Goal: Contribute content

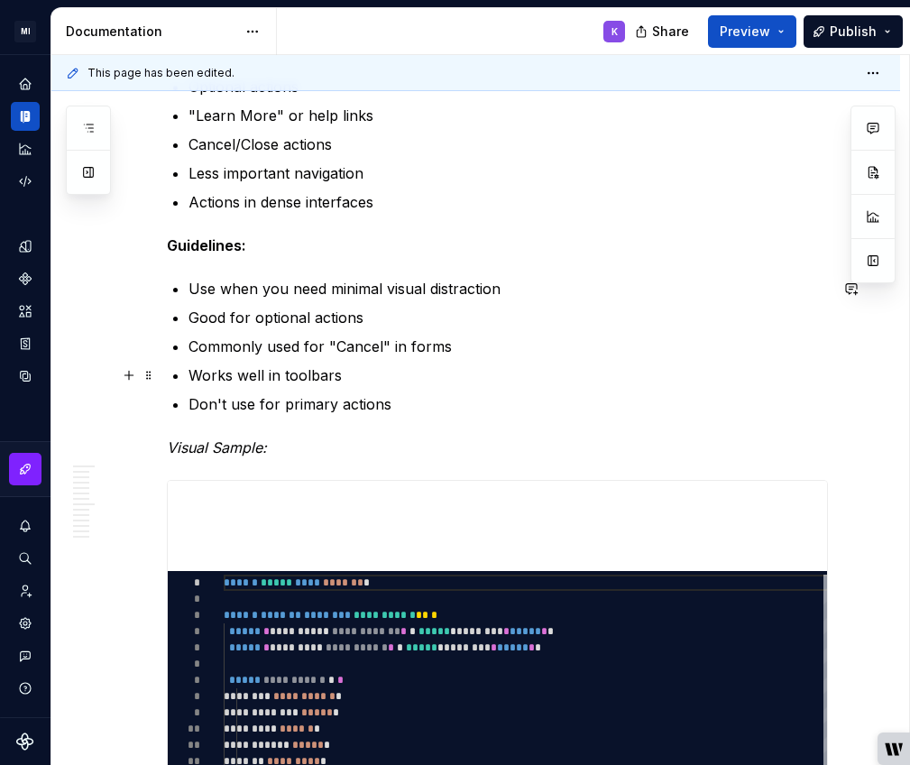
scroll to position [6932, 0]
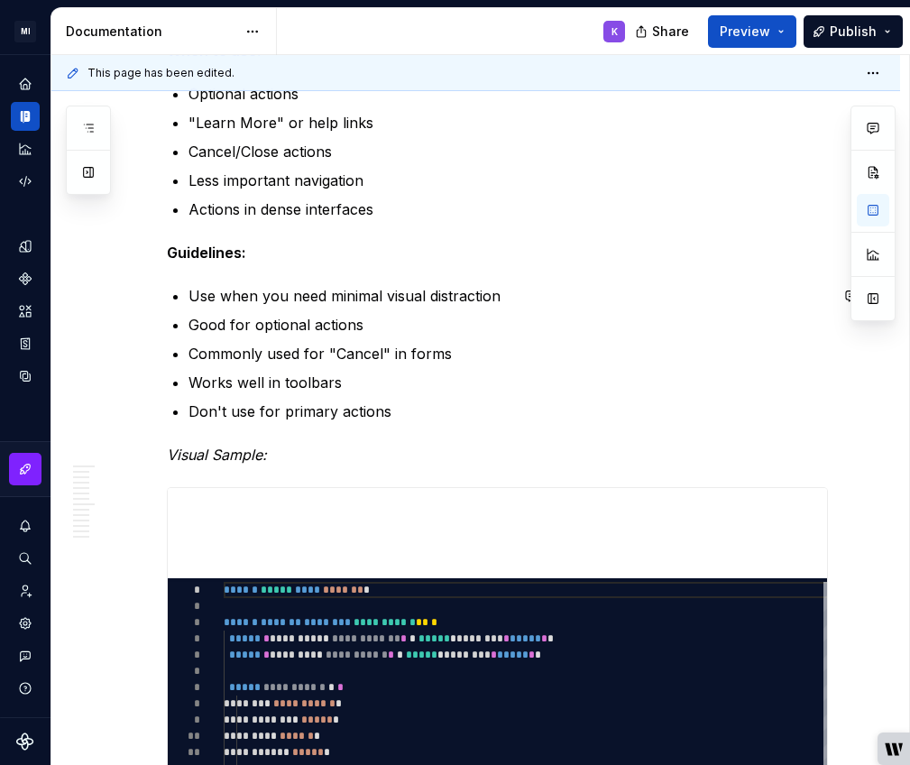
drag, startPoint x: 211, startPoint y: 279, endPoint x: 187, endPoint y: 272, distance: 25.2
click at [167, 249] on strong "Guidelines:" at bounding box center [206, 253] width 79 height 18
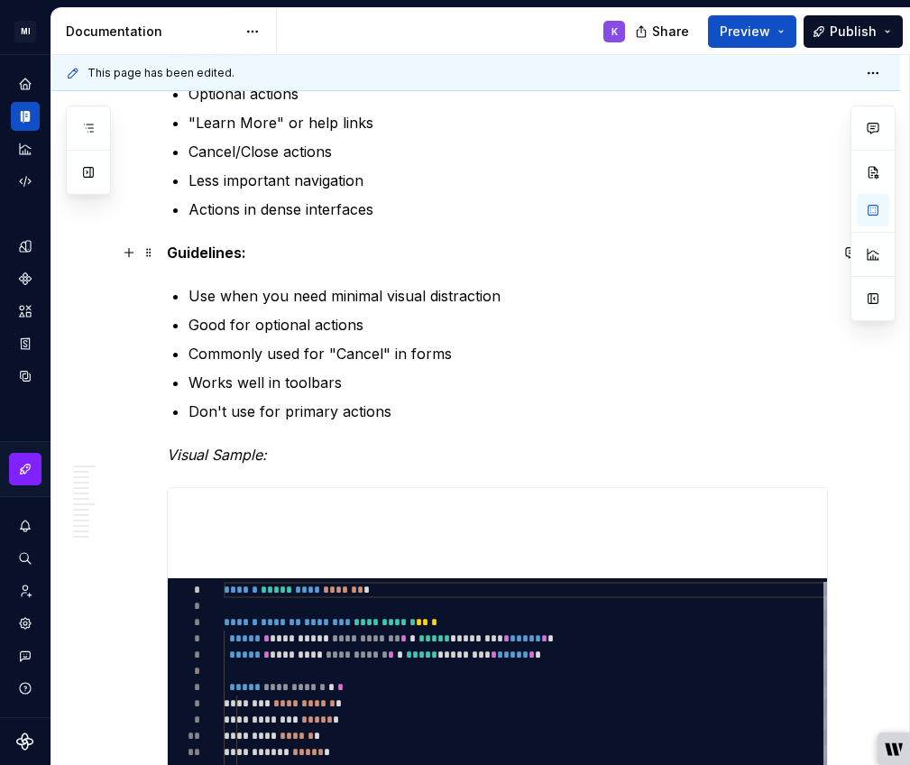
click at [261, 262] on p "Guidelines:" at bounding box center [497, 253] width 661 height 22
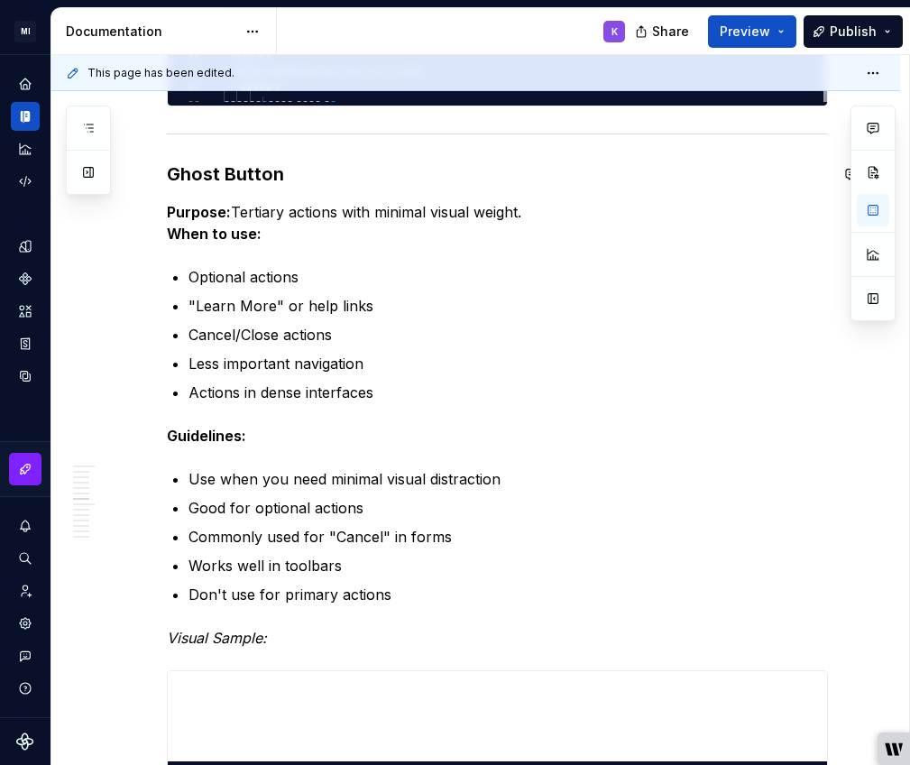
scroll to position [6584, 0]
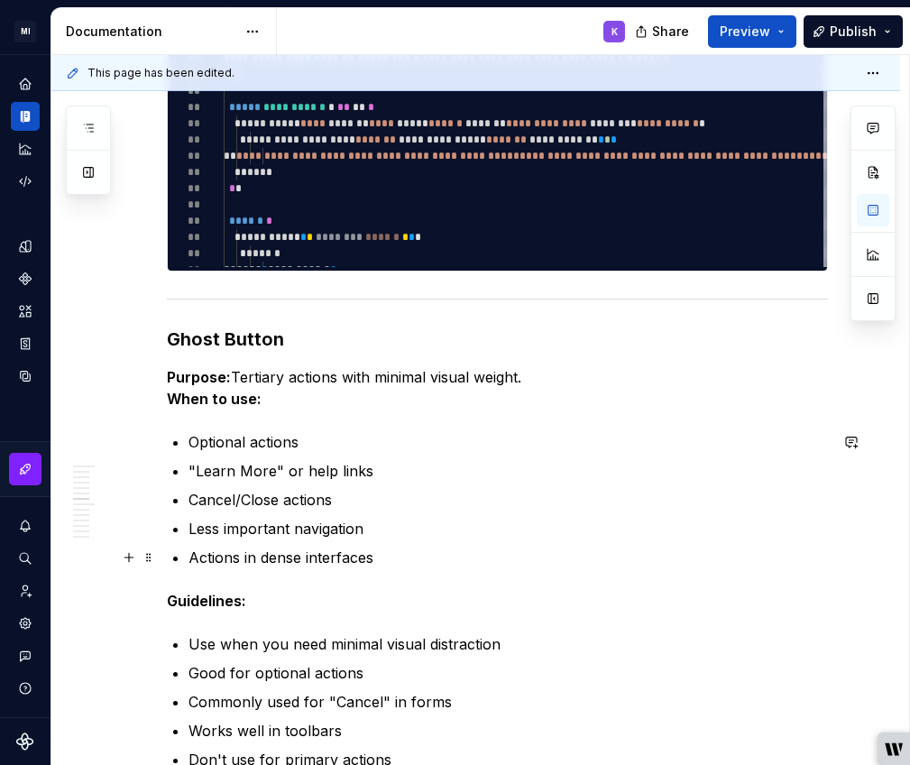
click at [397, 555] on p "Actions in dense interfaces" at bounding box center [509, 558] width 640 height 22
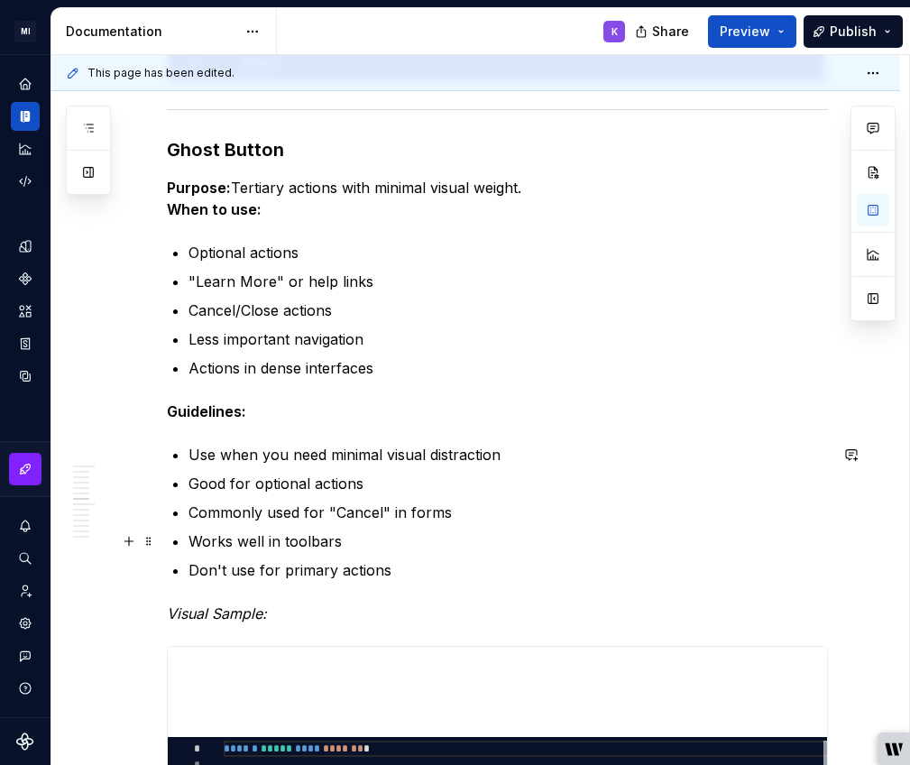
scroll to position [6731, 0]
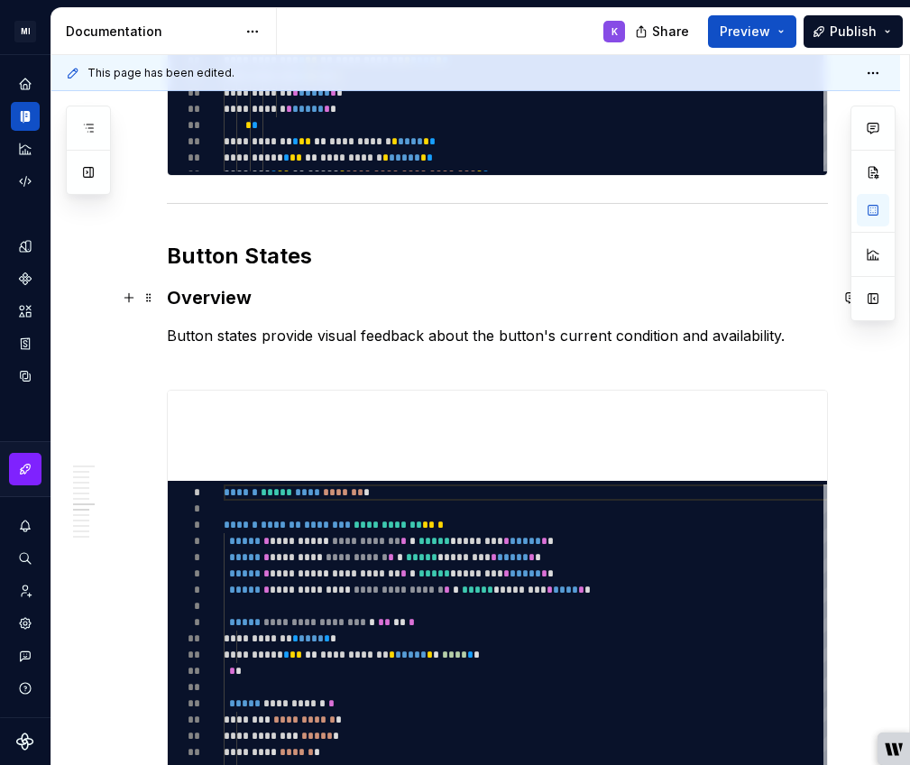
click at [174, 302] on h3 "Overview" at bounding box center [497, 297] width 661 height 25
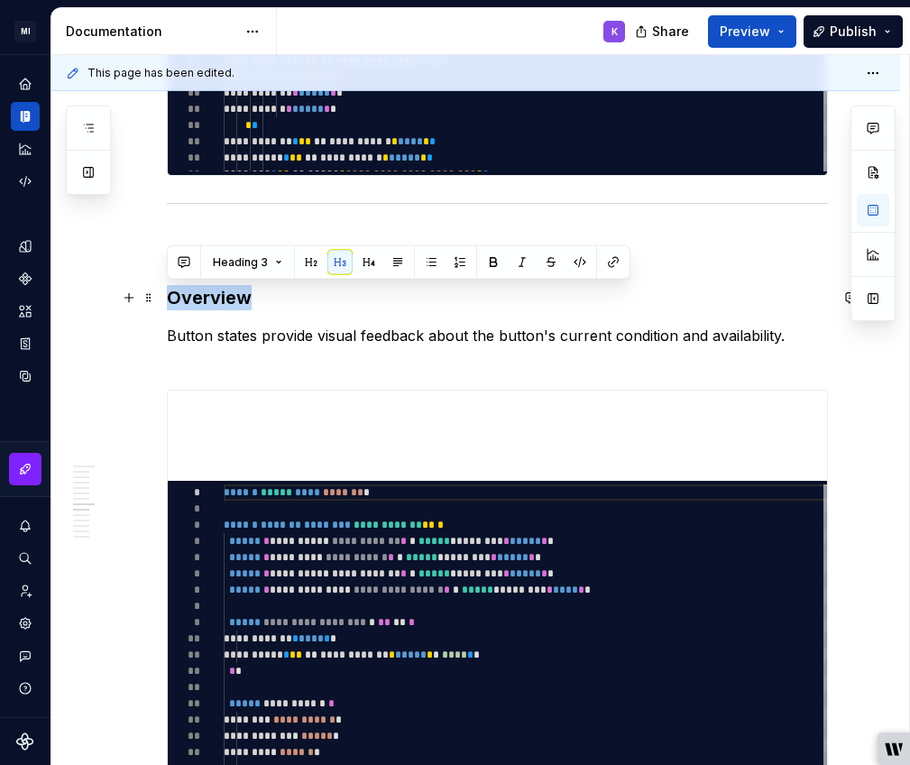
click at [174, 302] on h3 "Overview" at bounding box center [497, 297] width 661 height 25
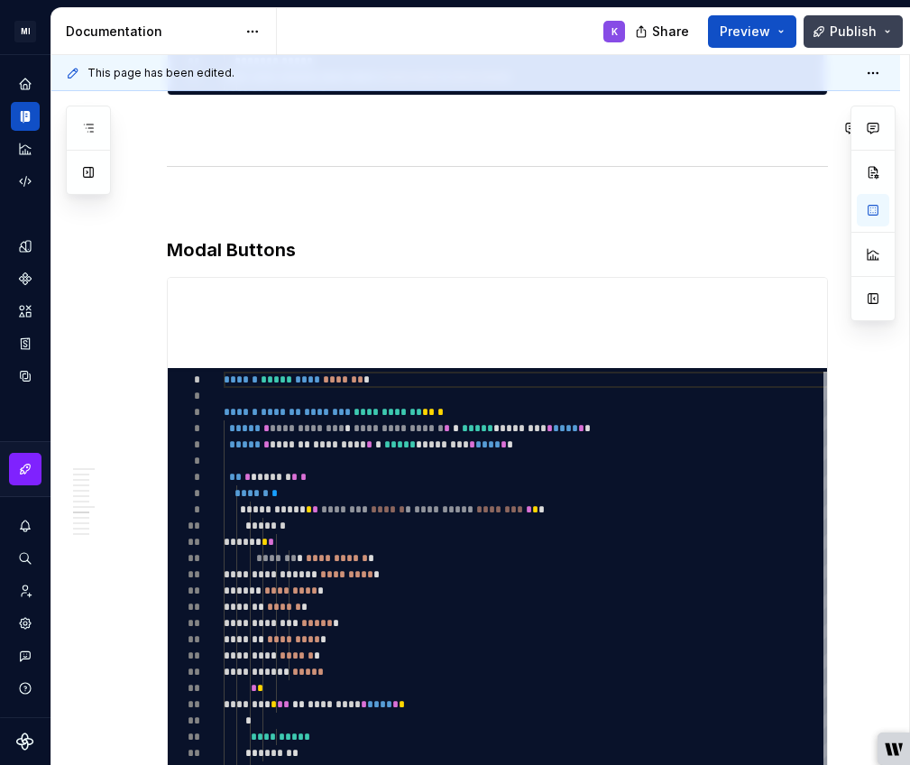
click at [869, 29] on span "Publish" at bounding box center [853, 32] width 47 height 18
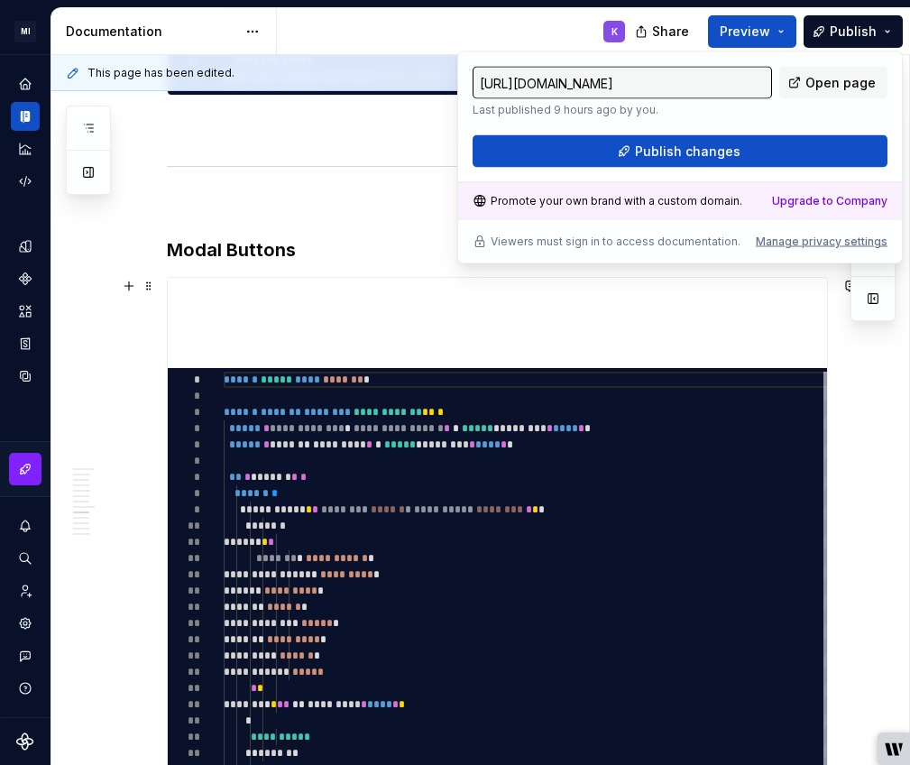
click at [463, 277] on div "**********" at bounding box center [497, 597] width 661 height 640
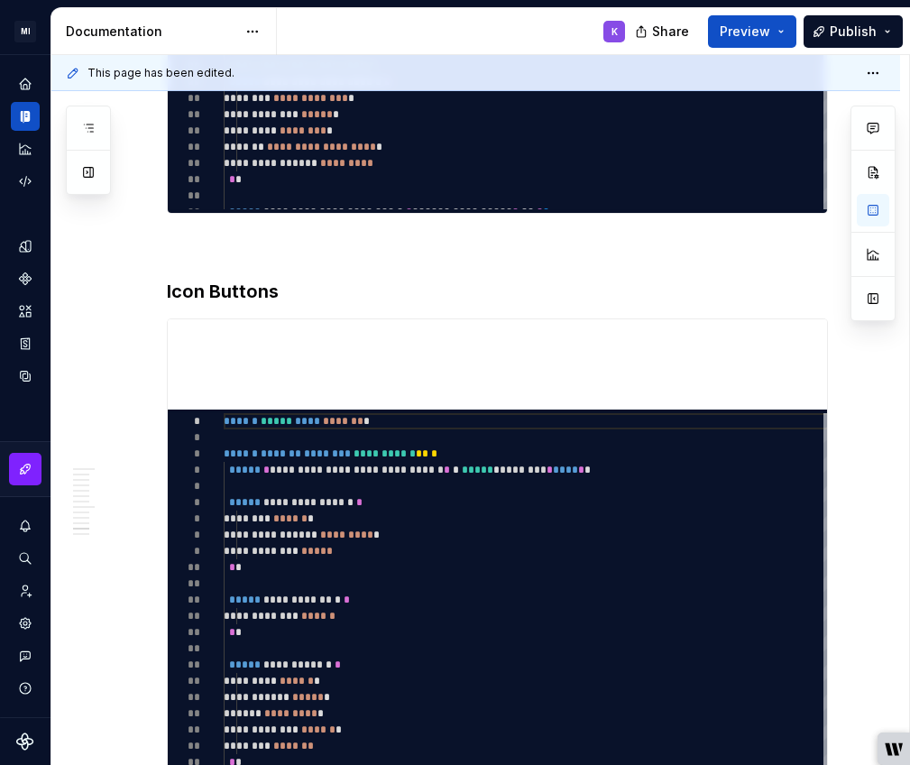
type textarea "*"
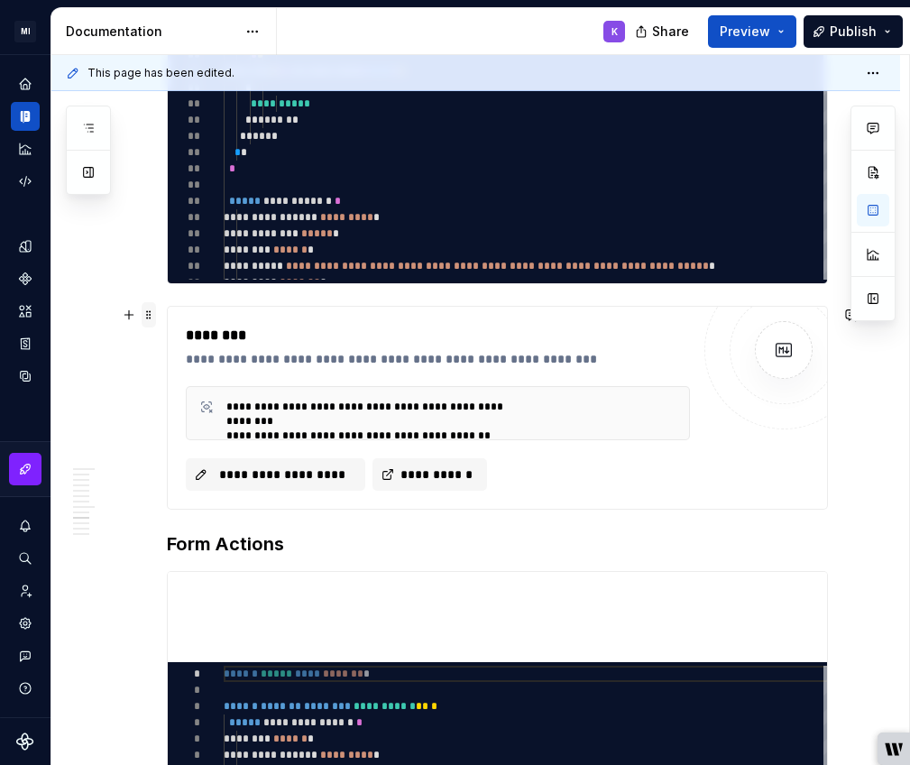
click at [149, 310] on span at bounding box center [149, 314] width 14 height 25
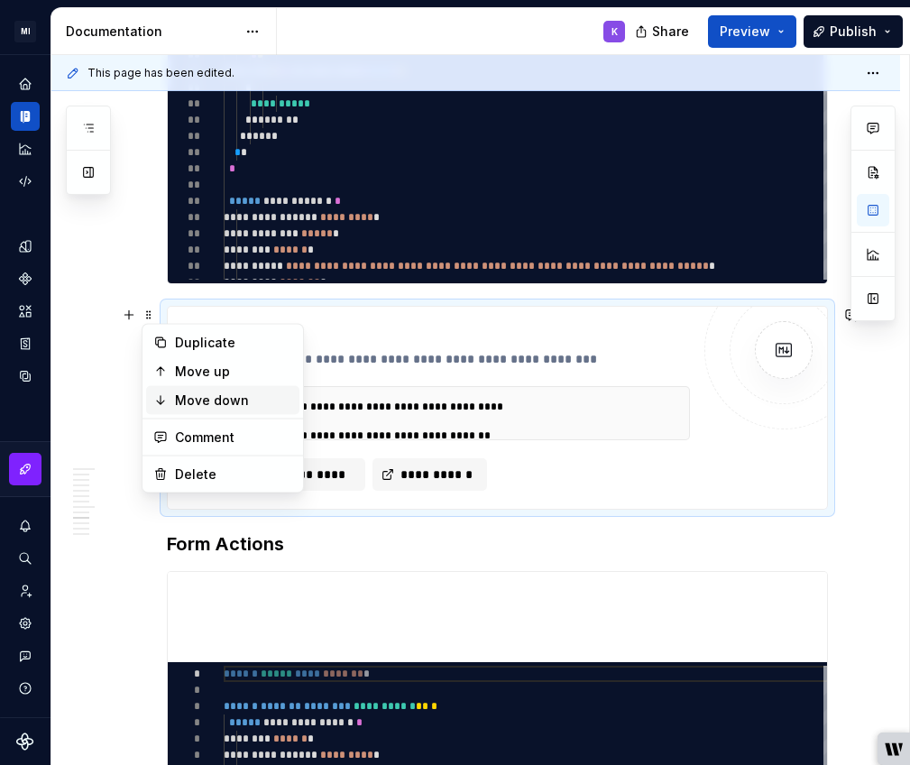
click at [188, 394] on div "Move down" at bounding box center [233, 400] width 117 height 18
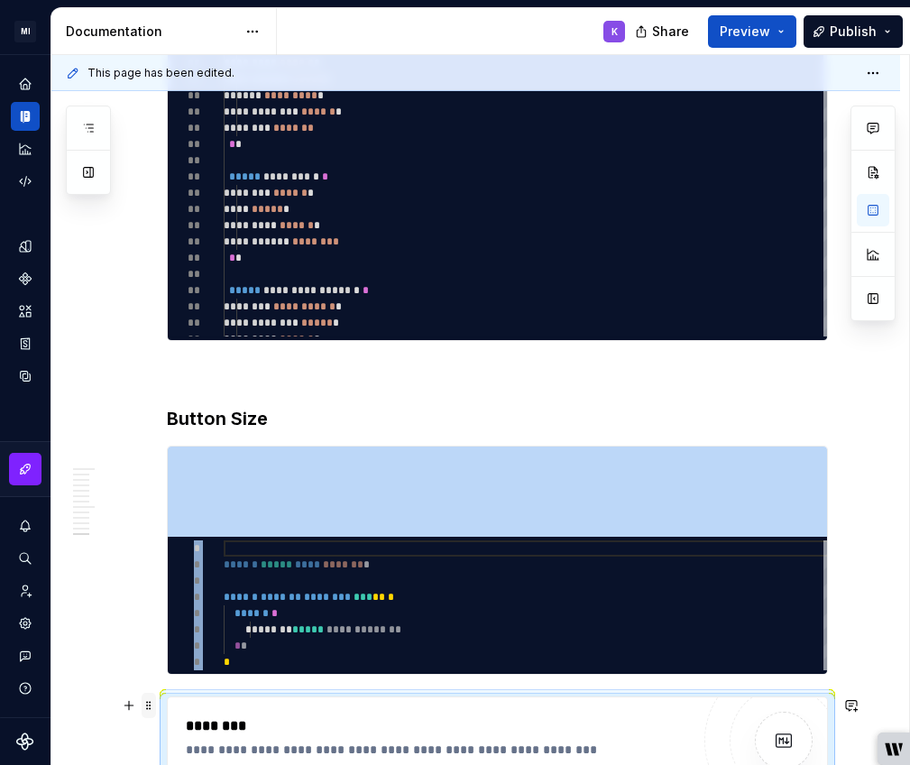
click at [146, 707] on span at bounding box center [149, 705] width 14 height 25
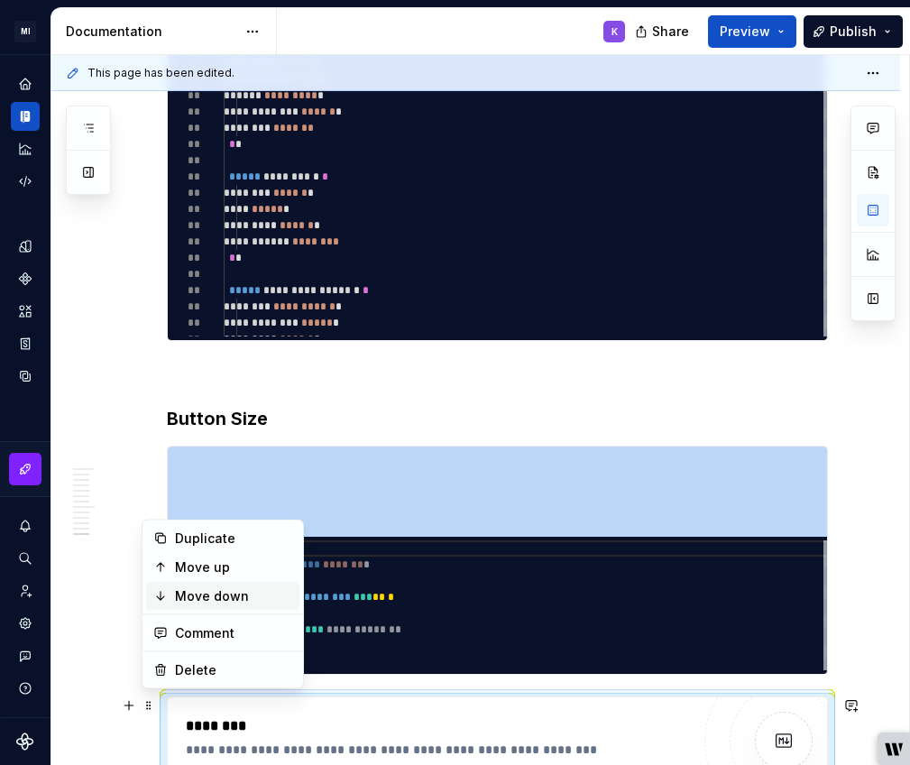
click at [176, 596] on div "Move down" at bounding box center [233, 596] width 117 height 18
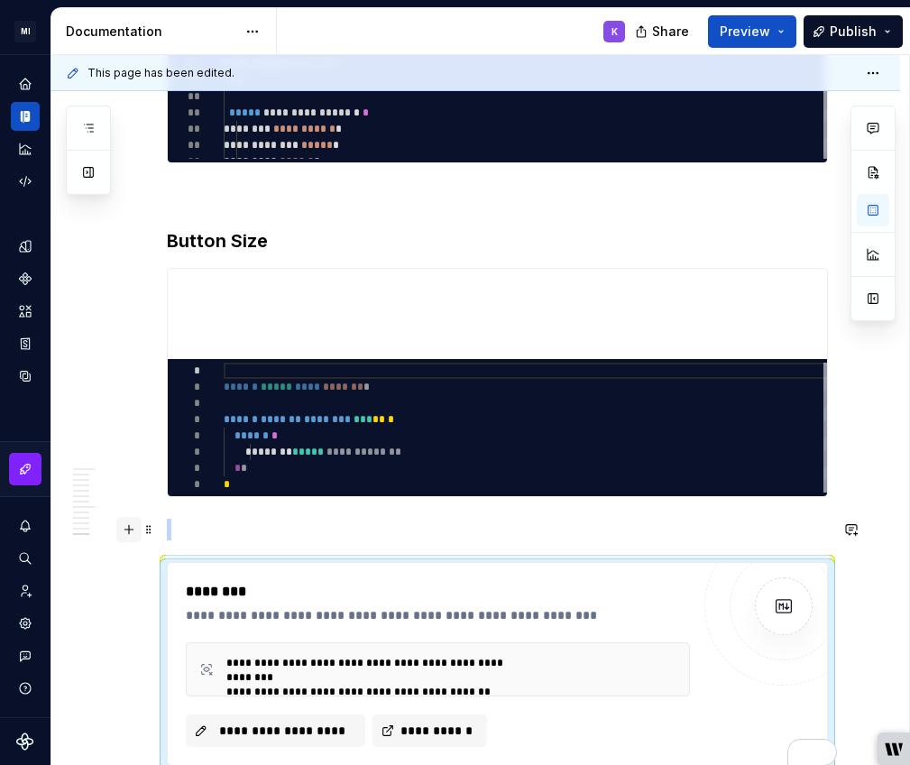
click at [124, 531] on button "button" at bounding box center [128, 529] width 25 height 25
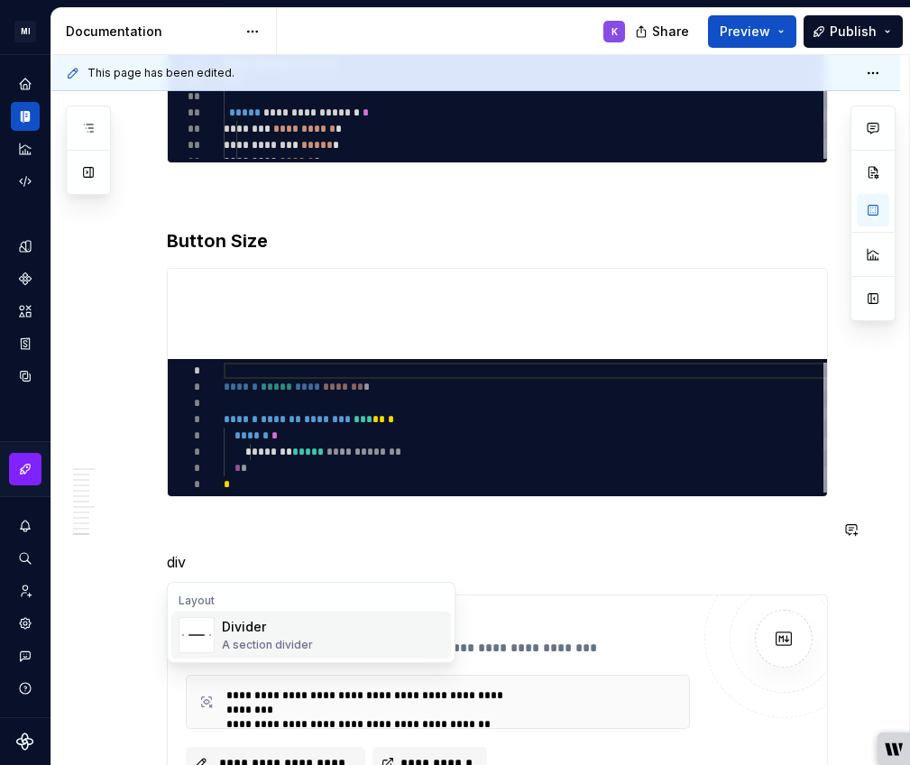
click at [282, 631] on div "Divider" at bounding box center [267, 627] width 91 height 18
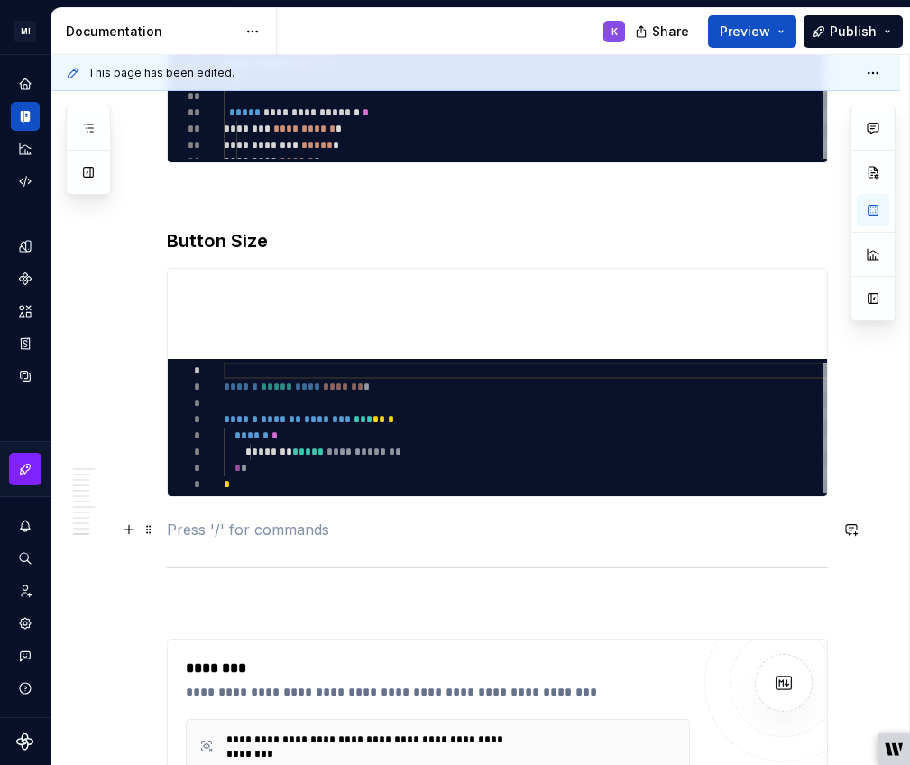
click at [240, 521] on p "To enrich screen reader interactions, please activate Accessibility in Grammarl…" at bounding box center [497, 530] width 661 height 22
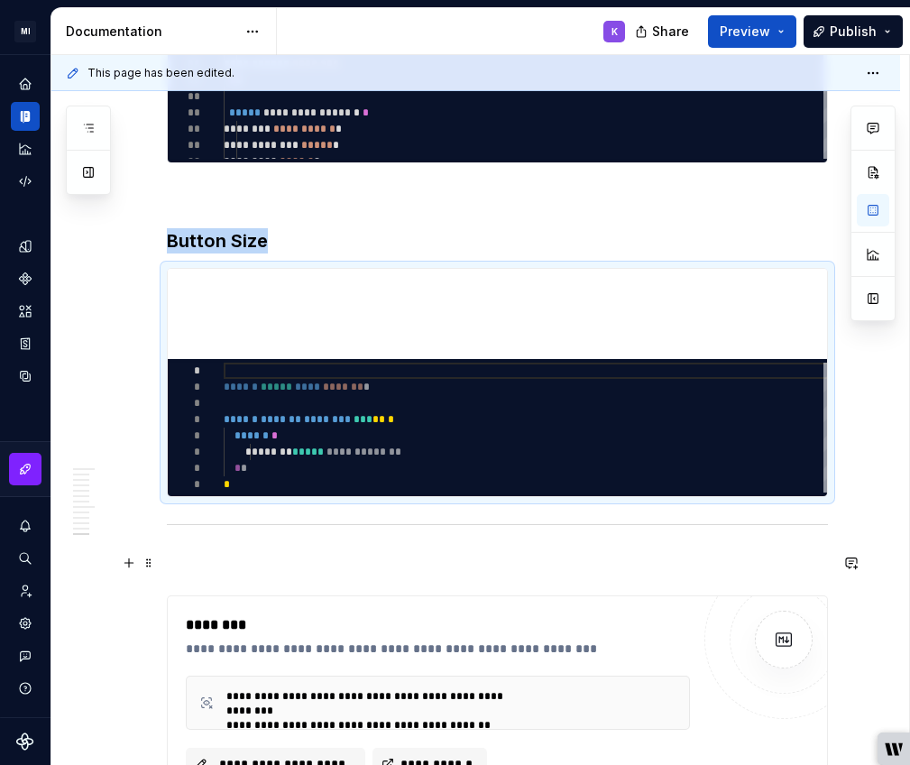
click at [176, 557] on p "To enrich screen reader interactions, please activate Accessibility in Grammarl…" at bounding box center [497, 563] width 661 height 22
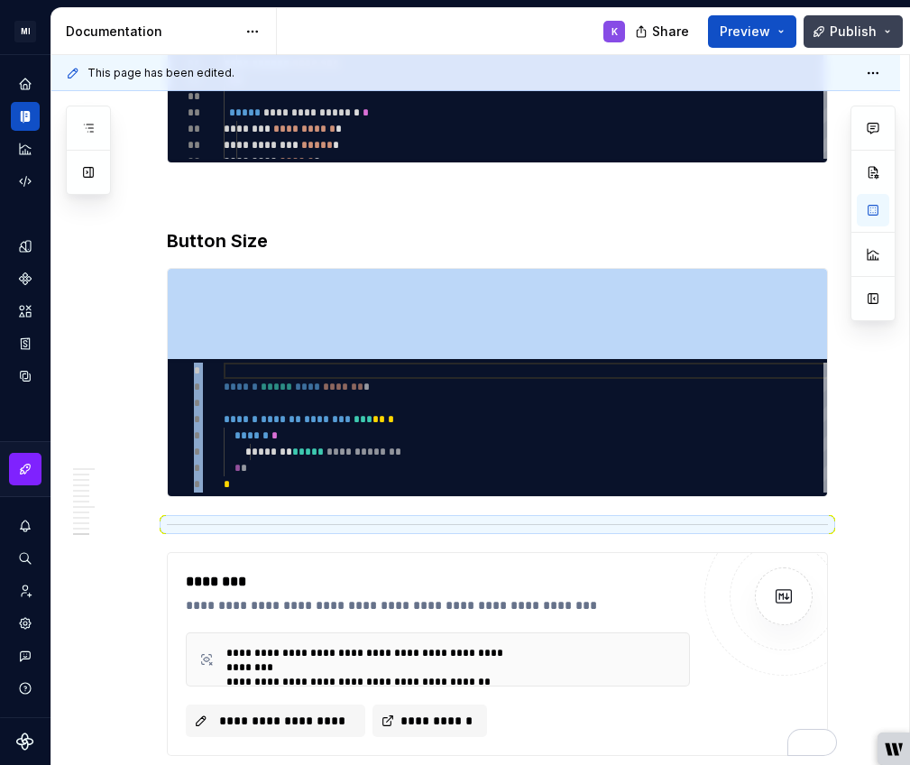
click at [860, 25] on span "Publish" at bounding box center [853, 32] width 47 height 18
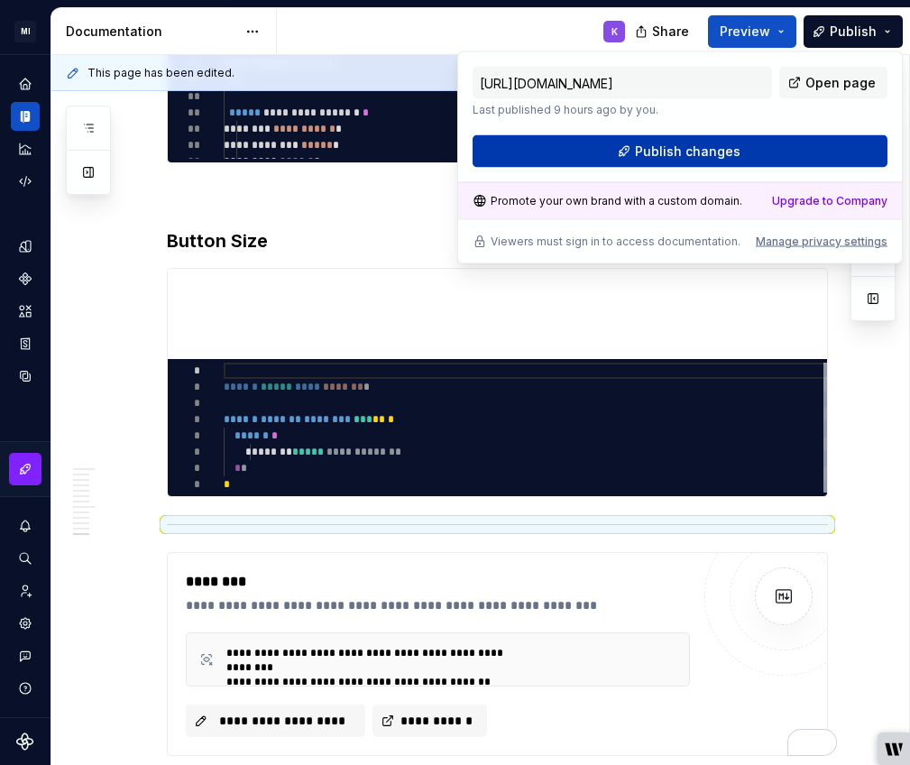
click at [741, 155] on button "Publish changes" at bounding box center [680, 151] width 415 height 32
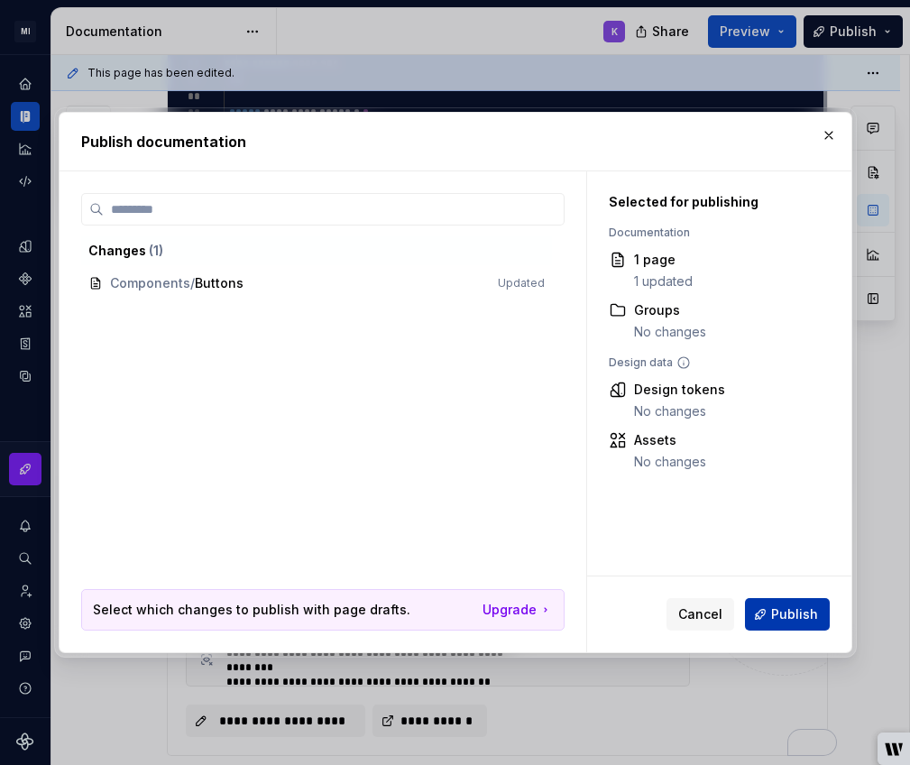
click at [808, 610] on span "Publish" at bounding box center [794, 614] width 47 height 18
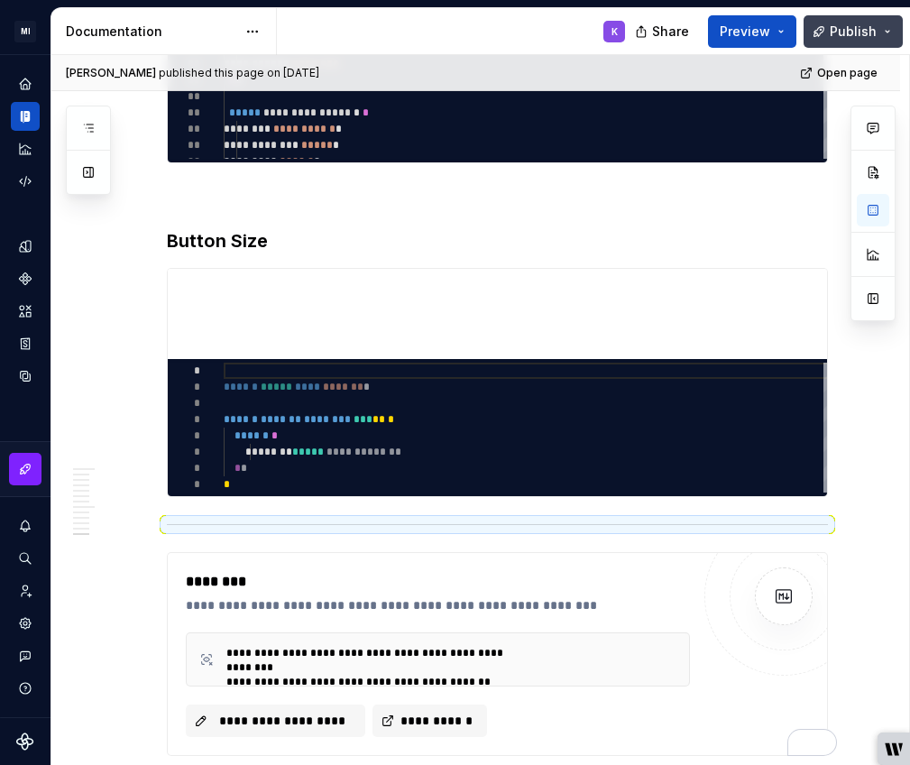
click at [828, 31] on button "Publish" at bounding box center [853, 31] width 99 height 32
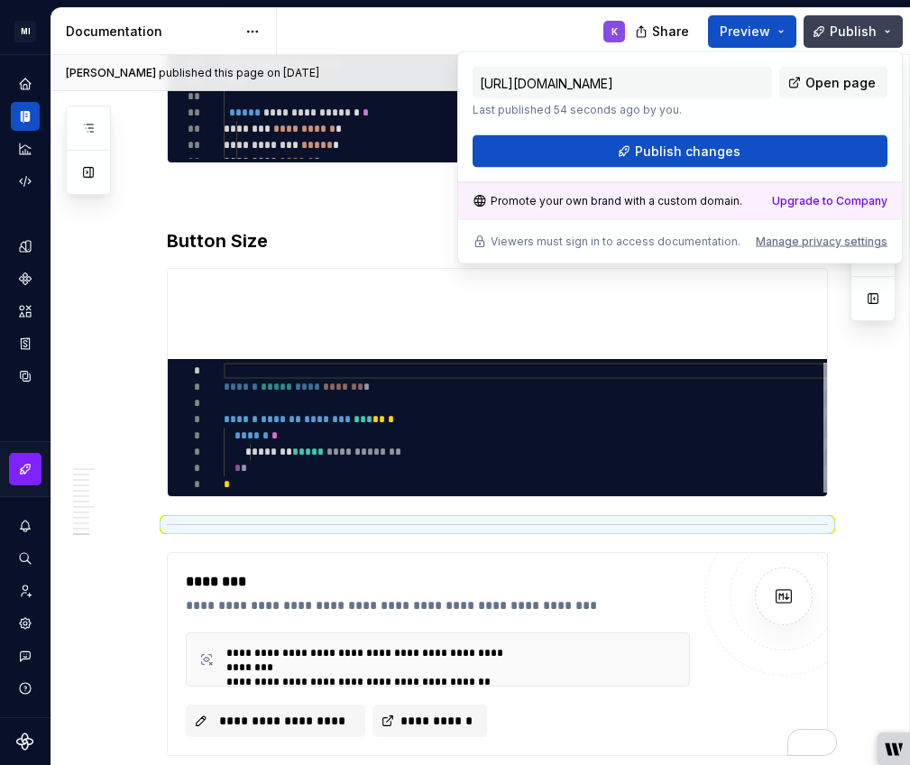
click at [822, 30] on button "Publish" at bounding box center [853, 31] width 99 height 32
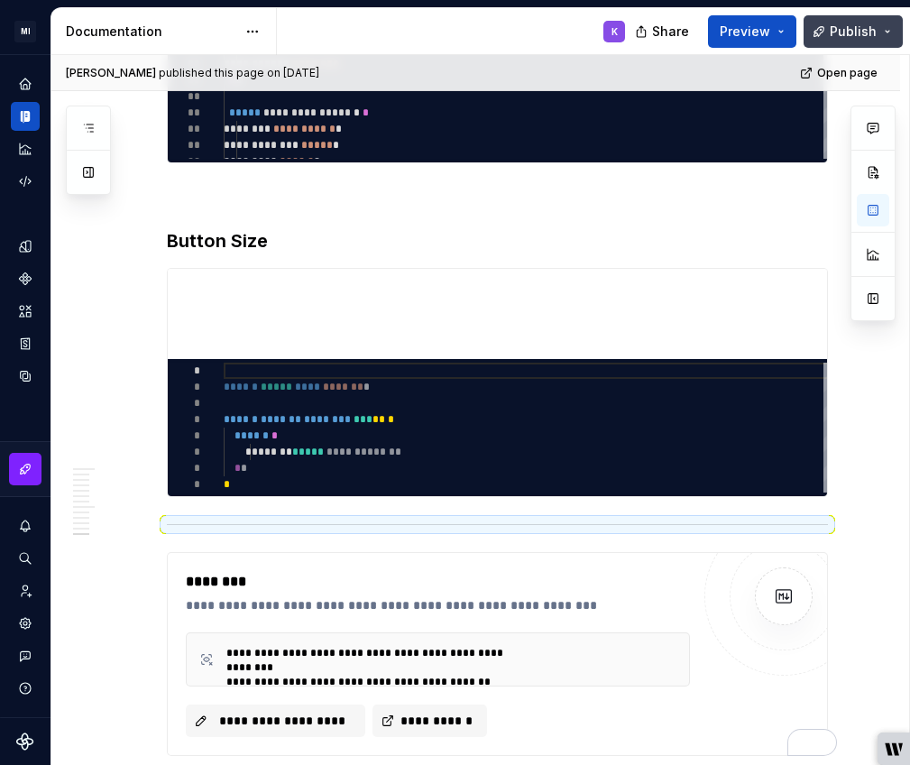
click at [822, 30] on button "Publish" at bounding box center [853, 31] width 99 height 32
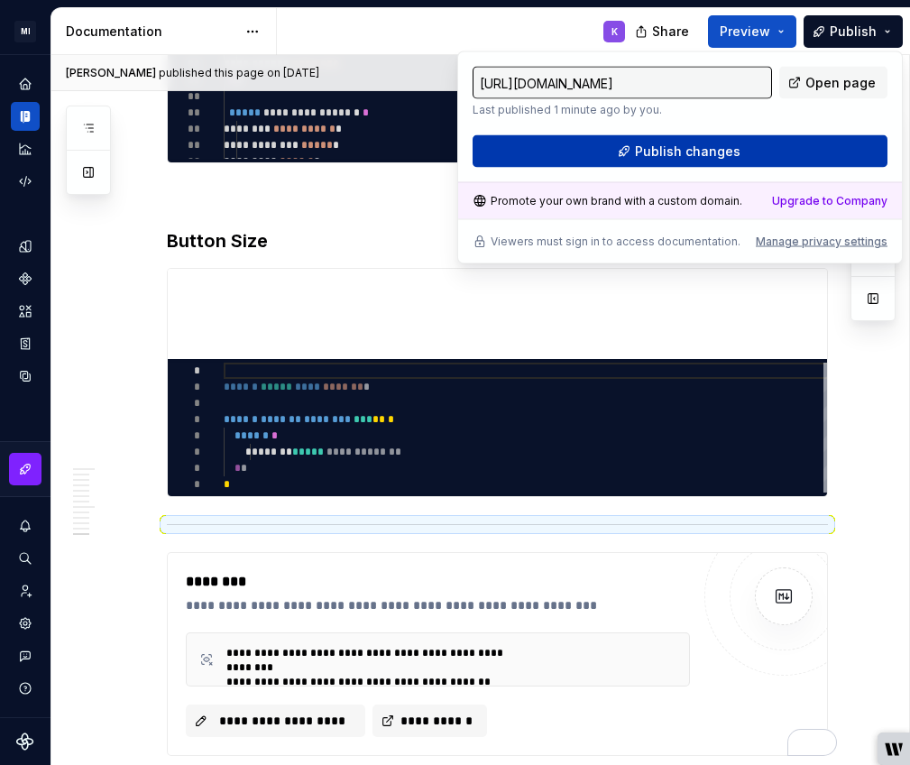
click at [824, 144] on button "Publish changes" at bounding box center [680, 151] width 415 height 32
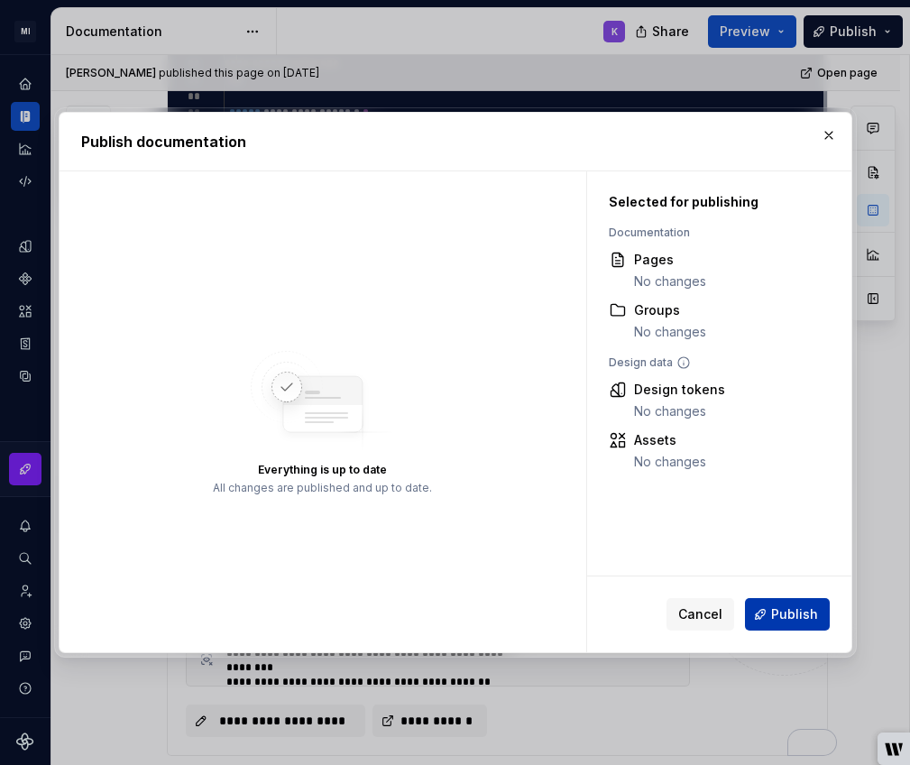
click at [774, 600] on button "Publish" at bounding box center [787, 614] width 85 height 32
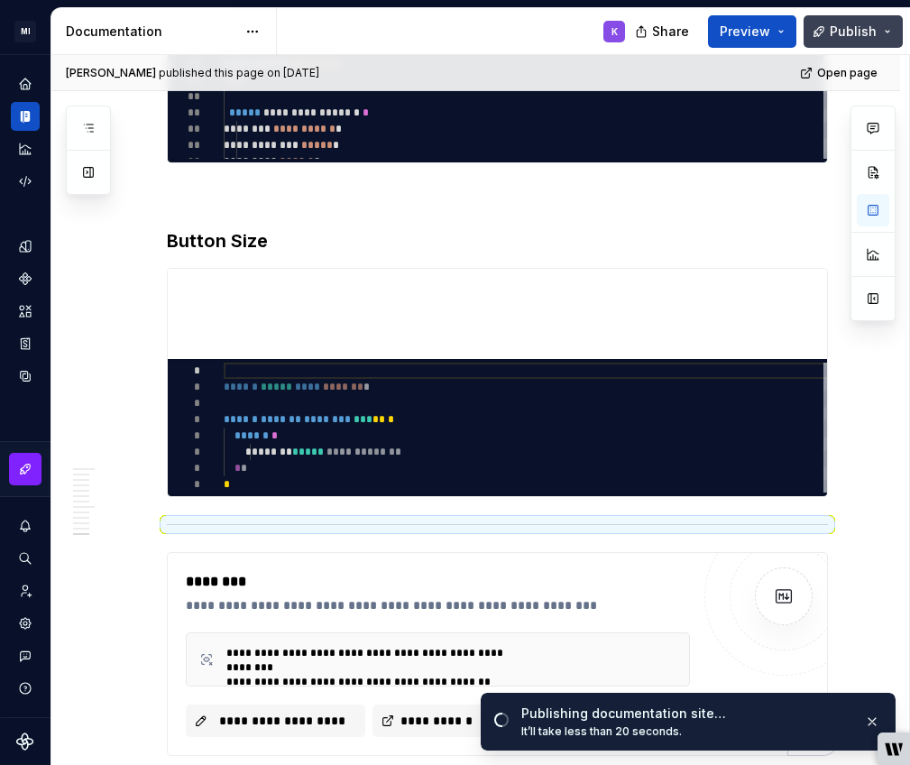
click at [888, 29] on button "Publish" at bounding box center [853, 31] width 99 height 32
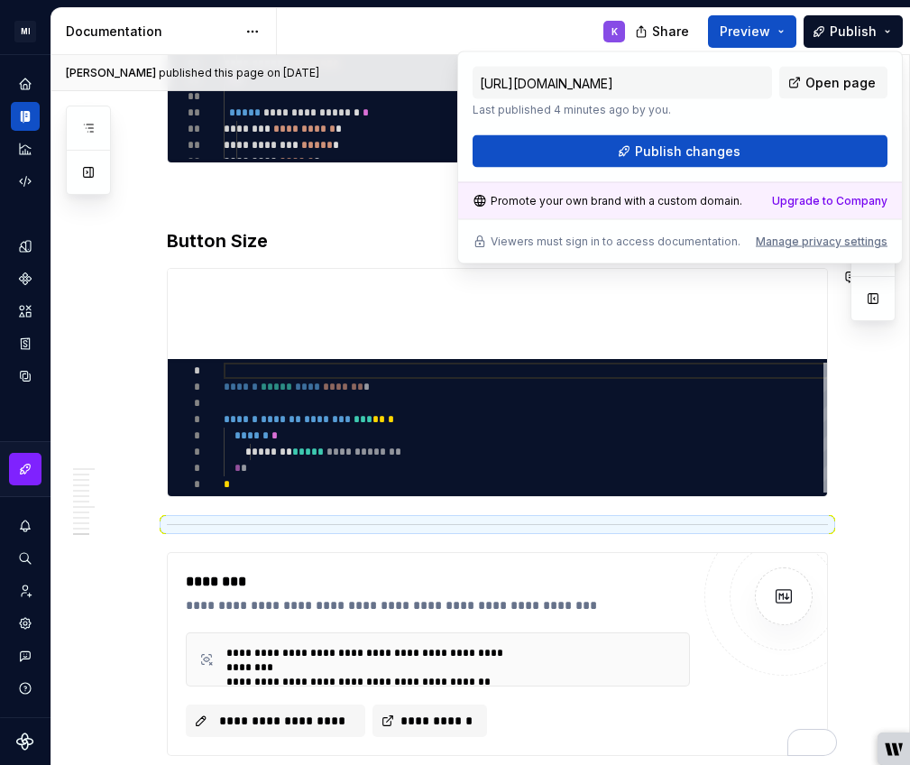
type textarea "*"
